Goal: Transaction & Acquisition: Obtain resource

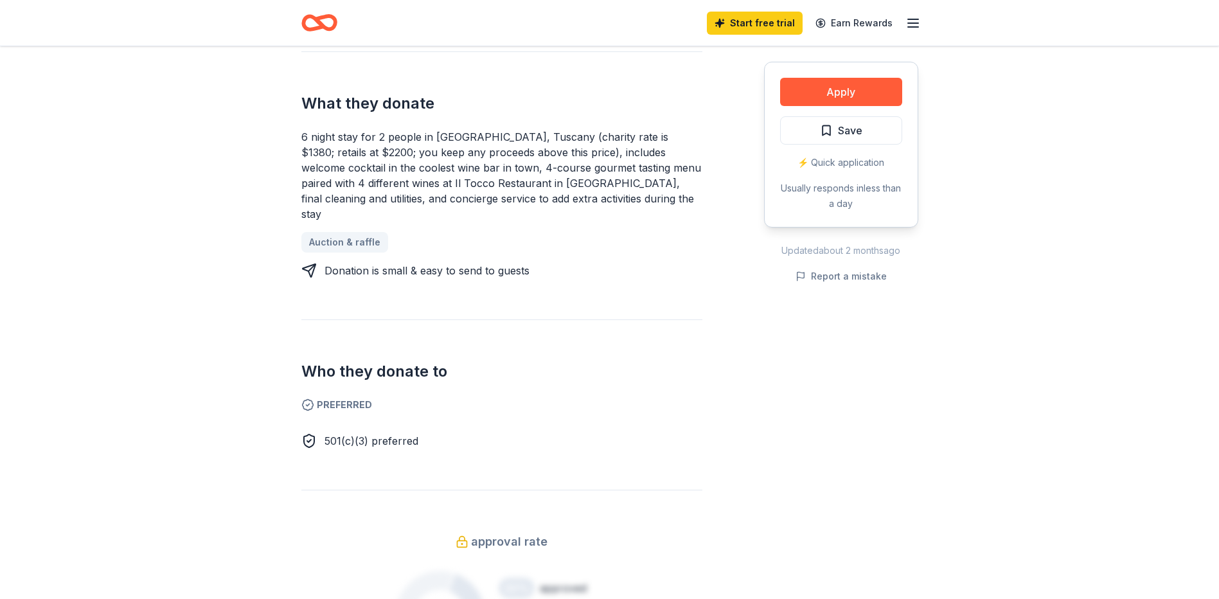
scroll to position [450, 0]
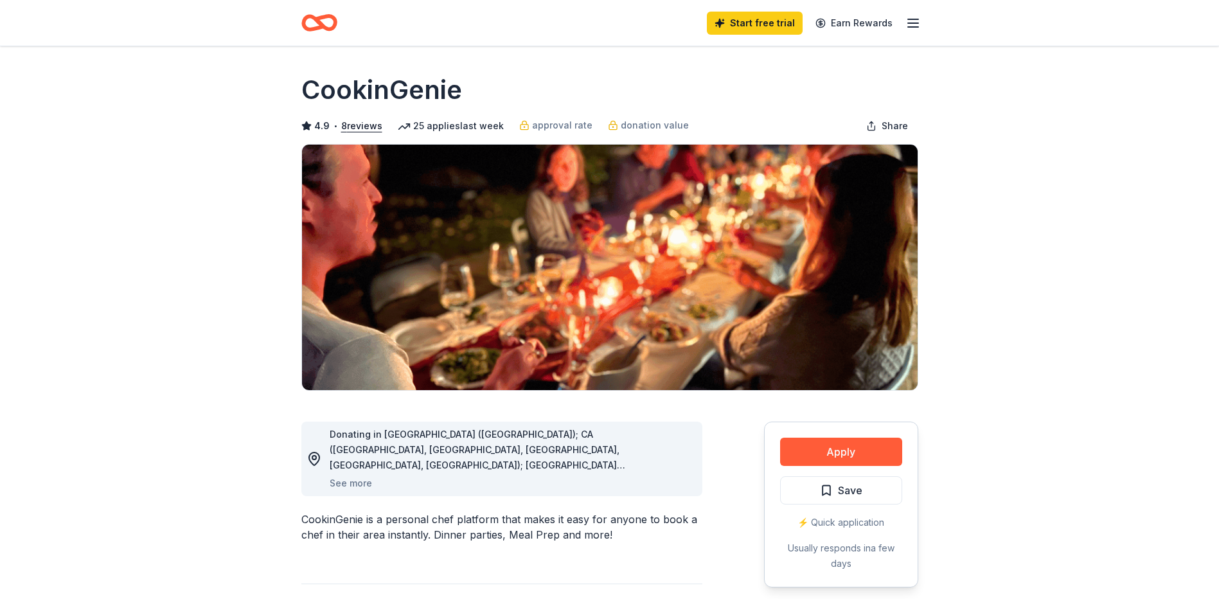
scroll to position [193, 0]
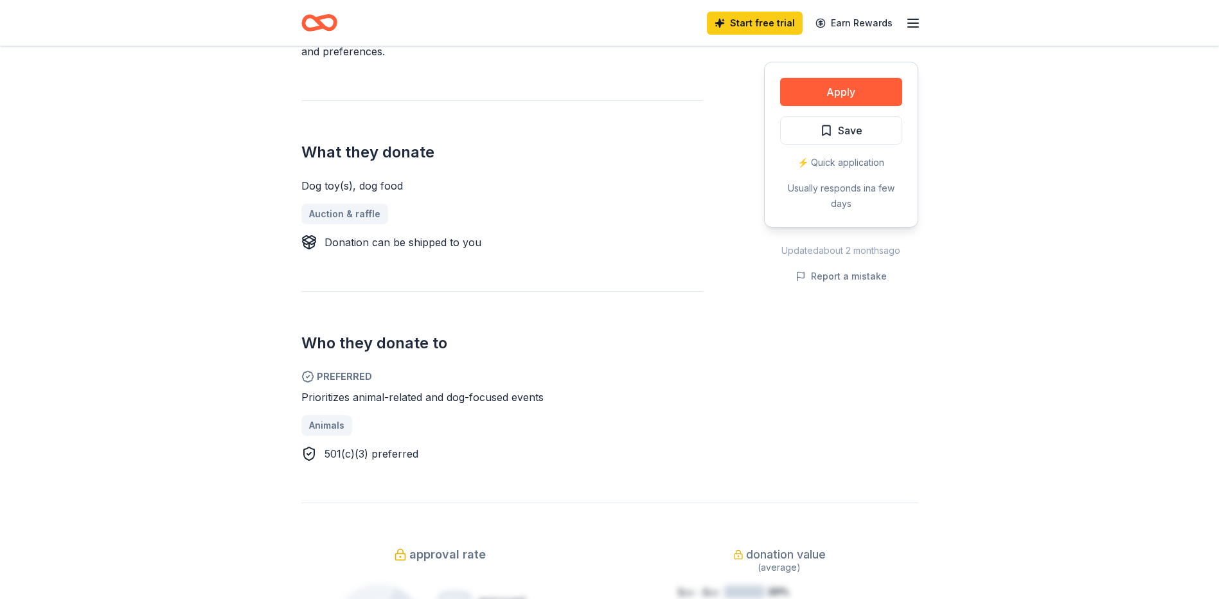
scroll to position [514, 0]
